Goal: Information Seeking & Learning: Learn about a topic

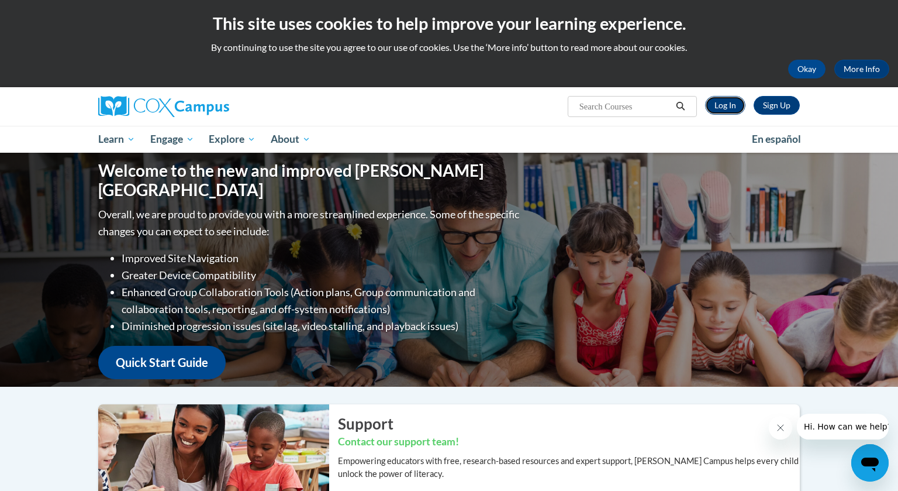
click at [729, 106] on link "Log In" at bounding box center [725, 105] width 40 height 19
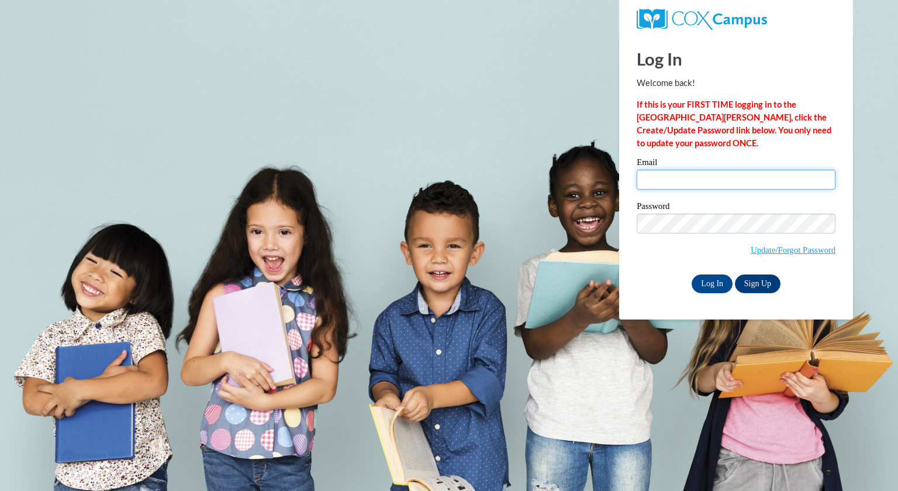
click at [677, 178] on input "Email" at bounding box center [736, 180] width 199 height 20
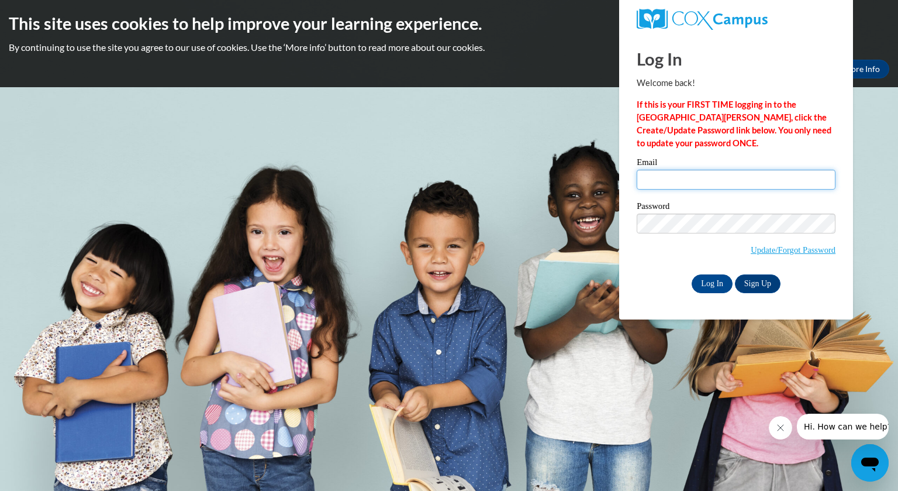
type input "brogan@whitnall.com"
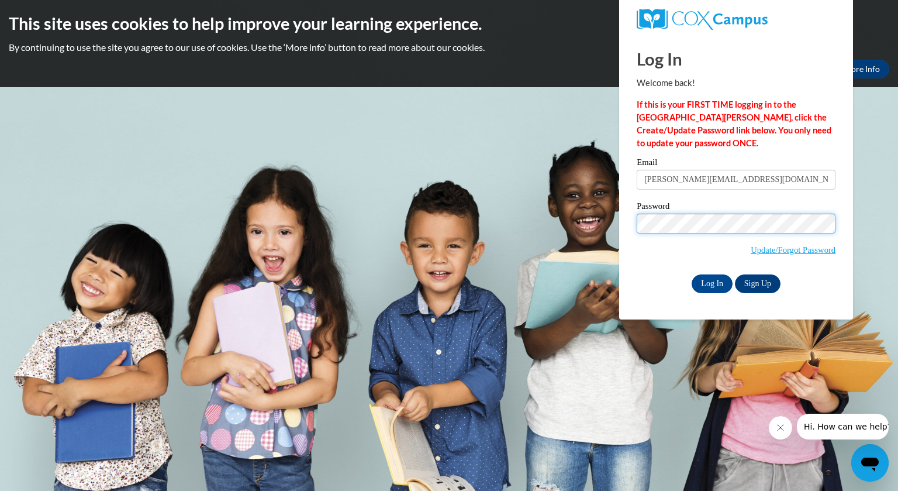
click at [692, 274] on input "Log In" at bounding box center [712, 283] width 41 height 19
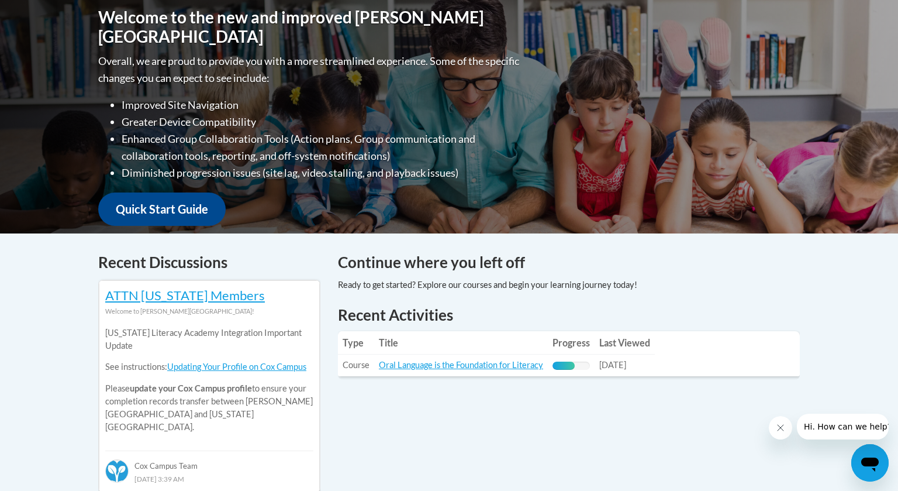
scroll to position [274, 0]
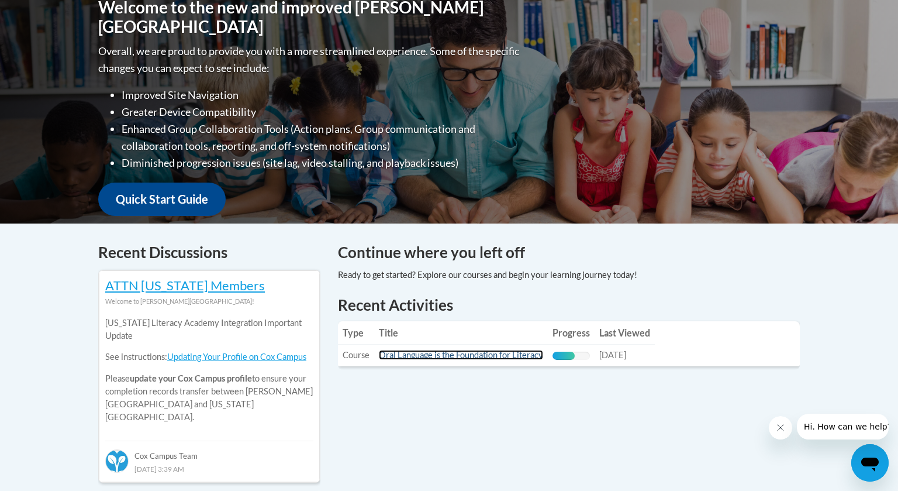
click at [487, 357] on link "Oral Language is the Foundation for Literacy" at bounding box center [461, 355] width 164 height 10
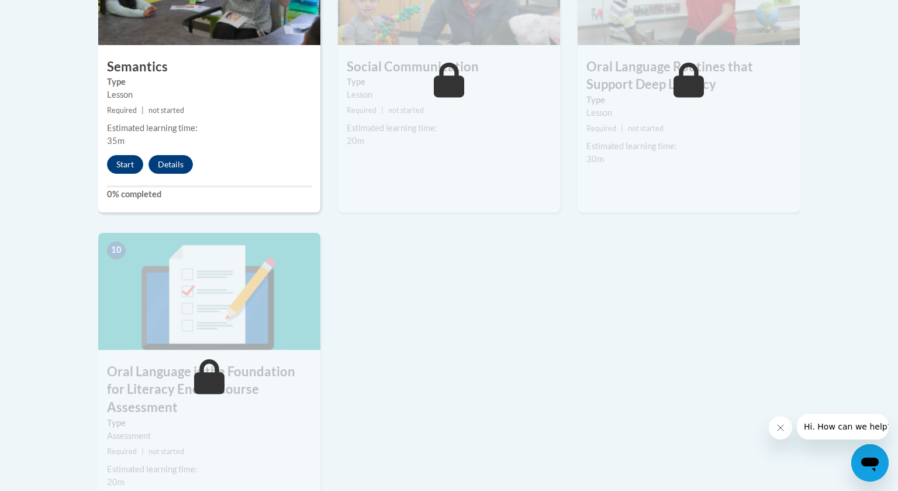
scroll to position [1110, 0]
click at [129, 164] on button "Start" at bounding box center [125, 165] width 36 height 19
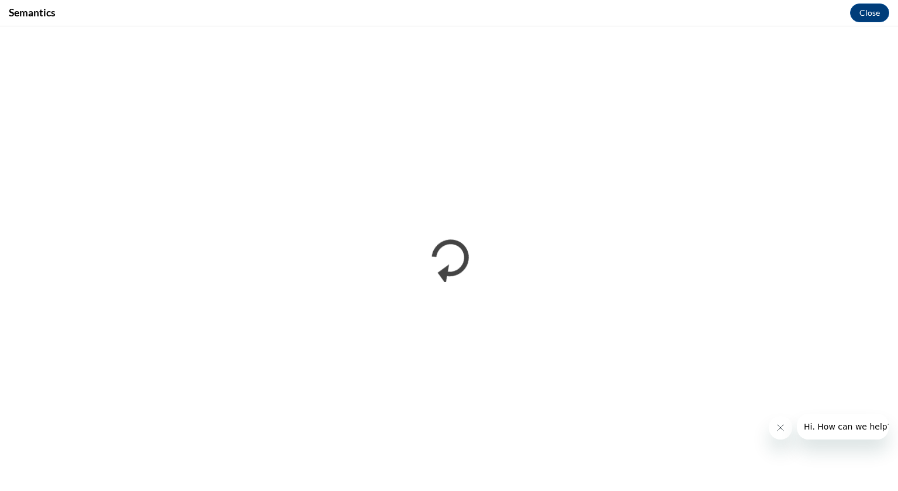
scroll to position [0, 0]
